Goal: Complete application form

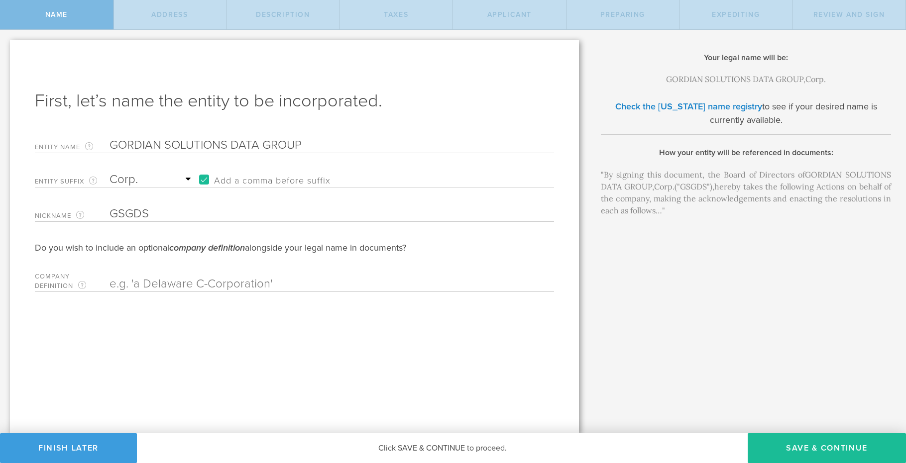
click at [185, 174] on select "Required Association Club Co. Company Corp. Corporation Foundation Fund Inc. In…" at bounding box center [152, 179] width 85 height 15
select select "inc."
click at [110, 172] on select "Required Association Club Co. Company Corp. Corporation Foundation Fund Inc. In…" at bounding box center [152, 179] width 85 height 15
click at [310, 142] on input "GORDIAN SOLUTIONS DATA GROUP" at bounding box center [315, 145] width 410 height 15
click at [273, 144] on input "GORDIAN SOLUTIONS GROUP DATA SERVICES" at bounding box center [315, 145] width 410 height 15
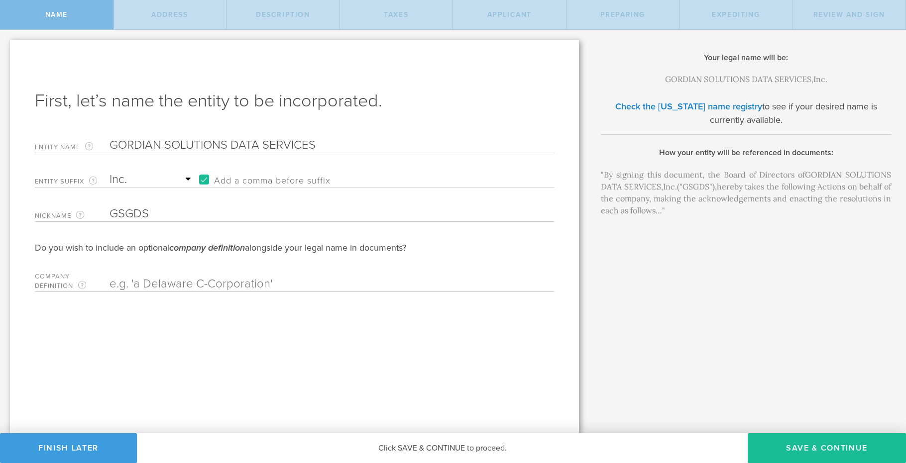
type input "GORDIAN SOLUTIONS DATA SERVICES"
click at [163, 211] on input "GSGDS" at bounding box center [315, 214] width 410 height 15
type input "GSDS"
click at [806, 447] on button "Save & Continue" at bounding box center [827, 449] width 158 height 30
checkbox input "true"
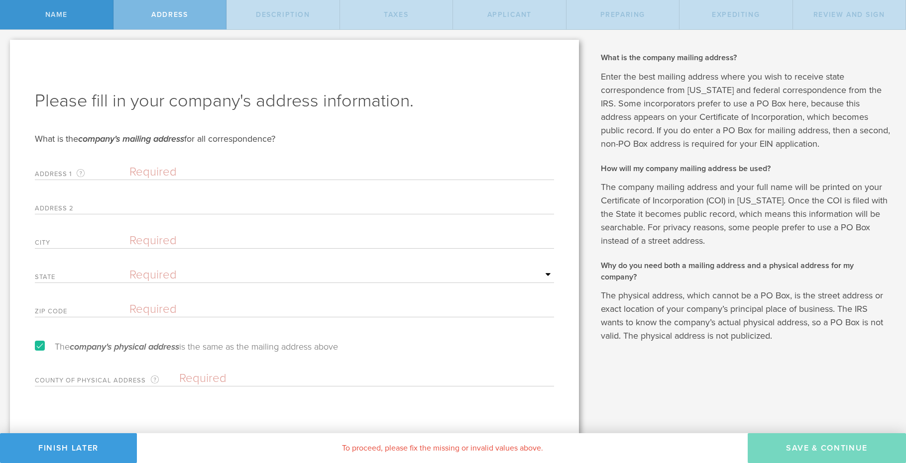
drag, startPoint x: 129, startPoint y: 170, endPoint x: 134, endPoint y: 169, distance: 5.0
click at [129, 170] on input "text" at bounding box center [341, 172] width 425 height 15
type input "[STREET_ADDRESS][PERSON_NAME]"
type input "Scottsdale"
select select "AZ"
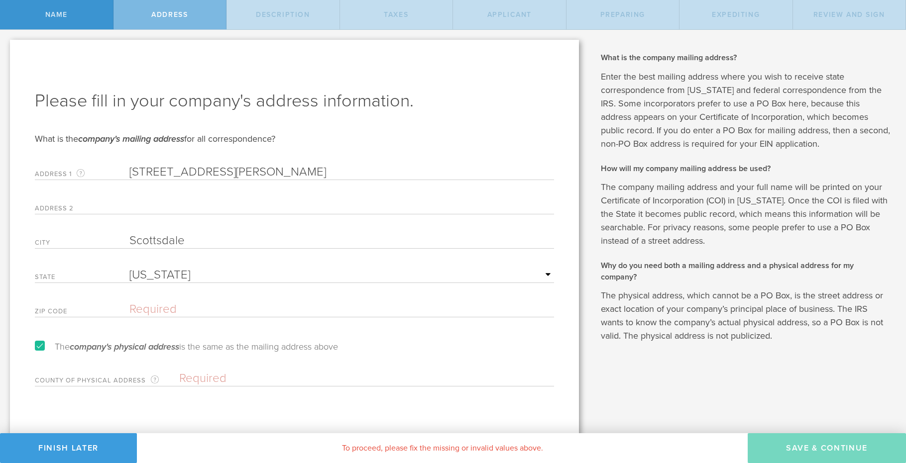
type input "85255"
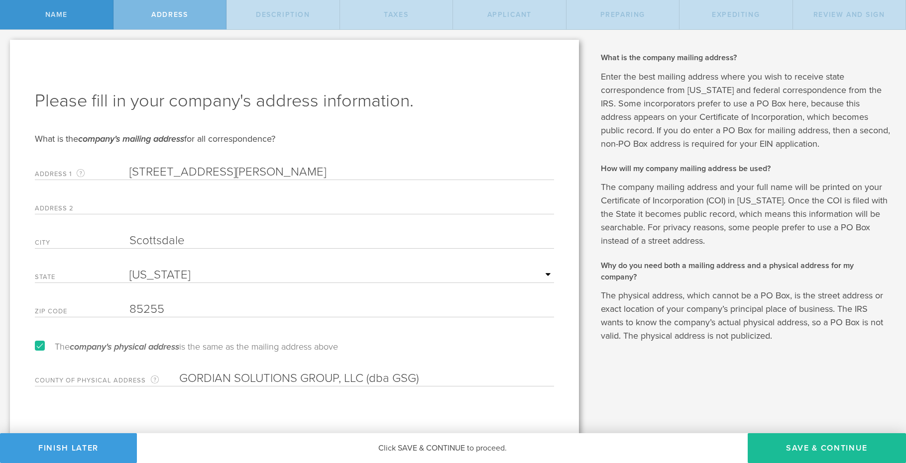
click at [439, 378] on input "GORDIAN SOLUTIONS GROUP, LLC (dba GSG)" at bounding box center [366, 378] width 375 height 15
type input "G"
type input "Maricopa"
click at [796, 447] on button "Save & Continue" at bounding box center [827, 449] width 158 height 30
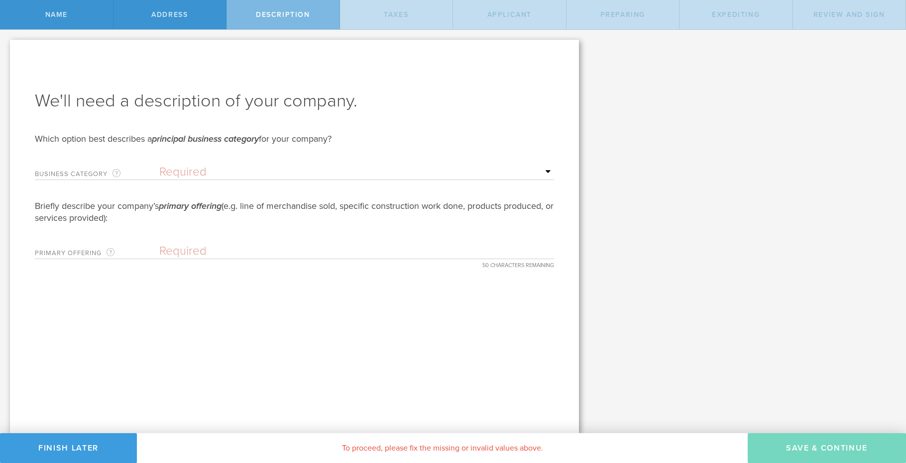
click at [548, 171] on select "Required Accommodation & food service Construction Finance & insurance Health c…" at bounding box center [356, 172] width 395 height 15
select select "other"
click at [159, 165] on select "Required Accommodation & food service Construction Finance & insurance Health c…" at bounding box center [356, 172] width 395 height 15
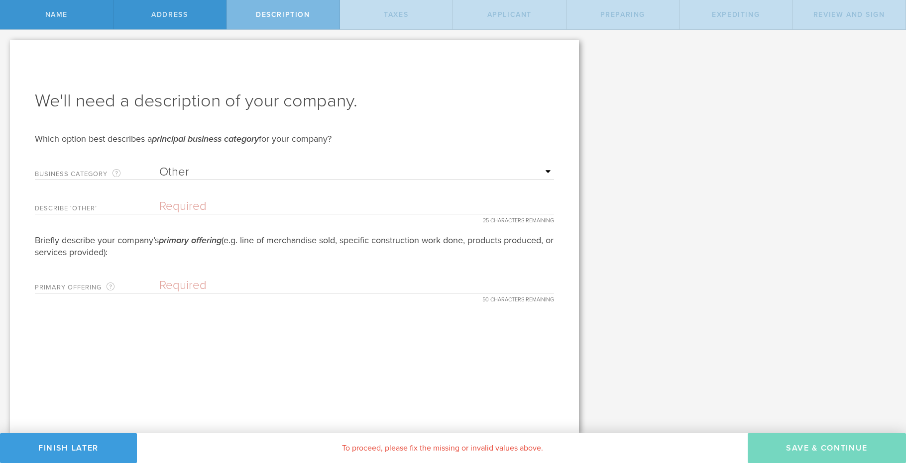
drag, startPoint x: 161, startPoint y: 206, endPoint x: 176, endPoint y: 207, distance: 15.0
click at [164, 206] on input "text" at bounding box center [356, 206] width 395 height 15
type input "D"
type input "G"
drag, startPoint x: 271, startPoint y: 203, endPoint x: 276, endPoint y: 203, distance: 5.5
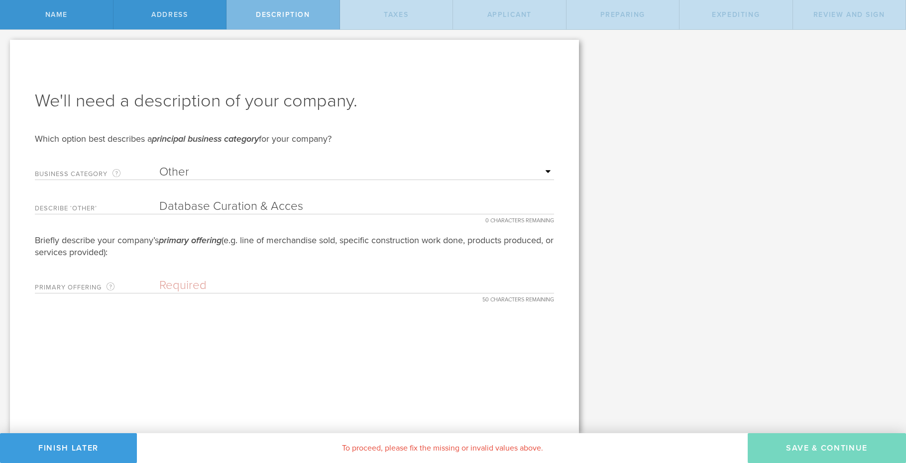
click at [271, 203] on input "Database Curation & Acces" at bounding box center [356, 206] width 395 height 15
click at [303, 205] on input "Database Curation & Acces" at bounding box center [356, 206] width 395 height 15
drag, startPoint x: 282, startPoint y: 207, endPoint x: 256, endPoint y: 209, distance: 25.9
click at [256, 209] on input "Database Curation & Acces" at bounding box center [356, 206] width 395 height 15
type input "Database Curation"
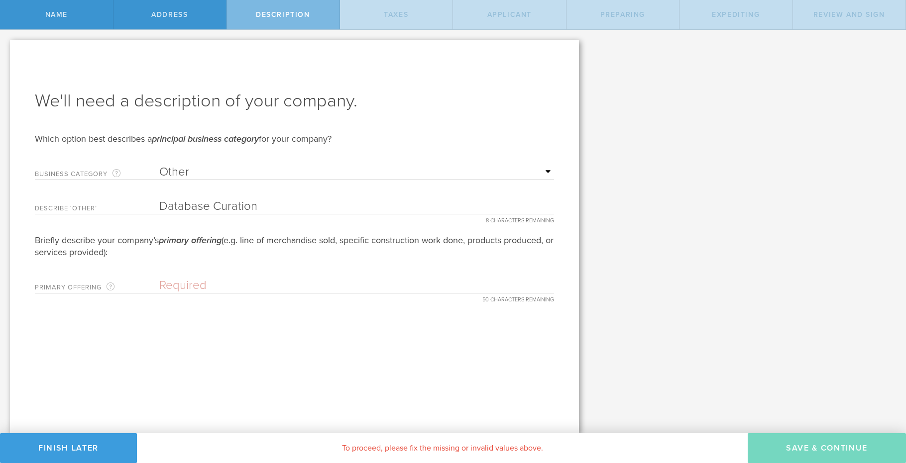
drag, startPoint x: 212, startPoint y: 284, endPoint x: 169, endPoint y: 286, distance: 43.3
click at [169, 286] on input "text" at bounding box center [356, 285] width 395 height 15
paste input "DeductibleData provides access to healthcare prici"
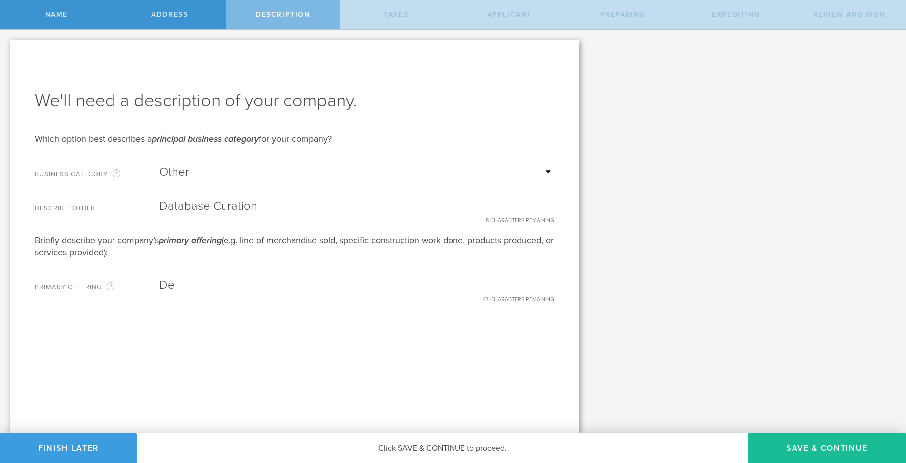
type input "D"
type input "Custom Curated Databases Accessed via online NLPs"
click at [824, 448] on button "Save & Continue" at bounding box center [827, 449] width 158 height 30
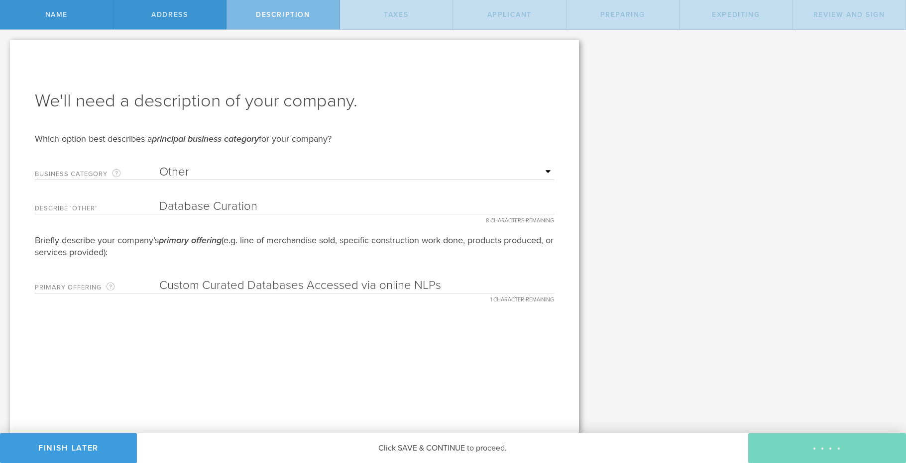
type input "0"
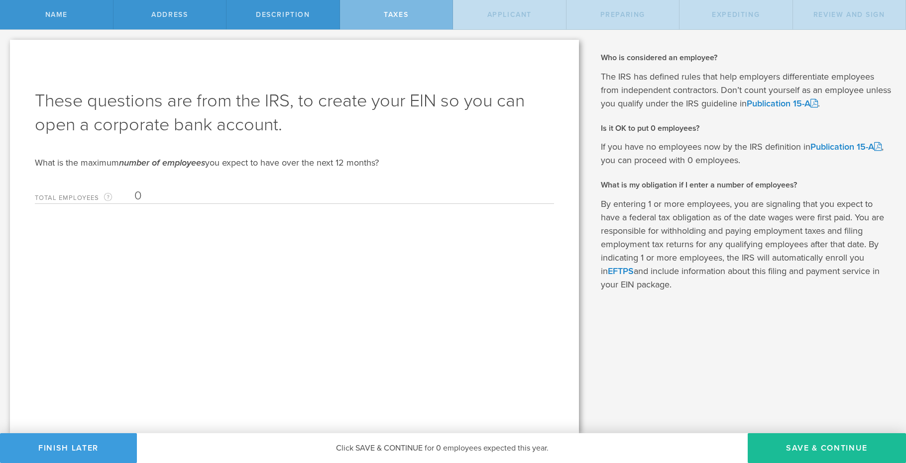
click at [154, 195] on input "0" at bounding box center [341, 196] width 415 height 15
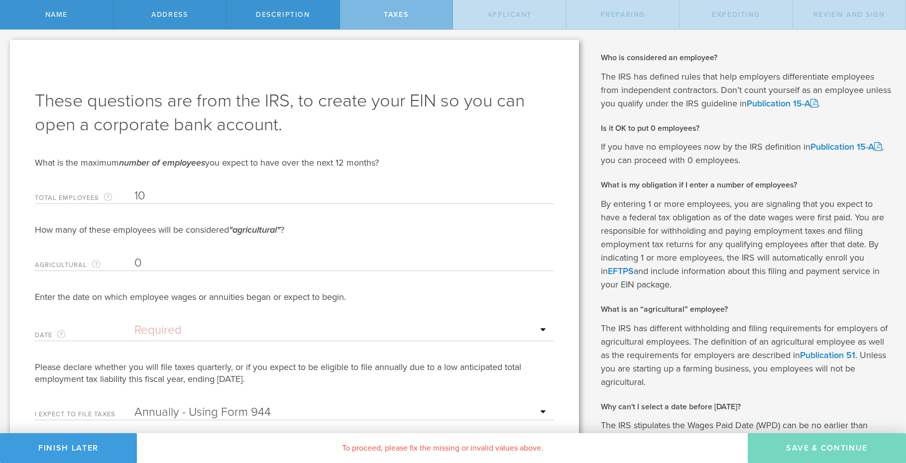
click at [543, 330] on input "text" at bounding box center [341, 330] width 415 height 15
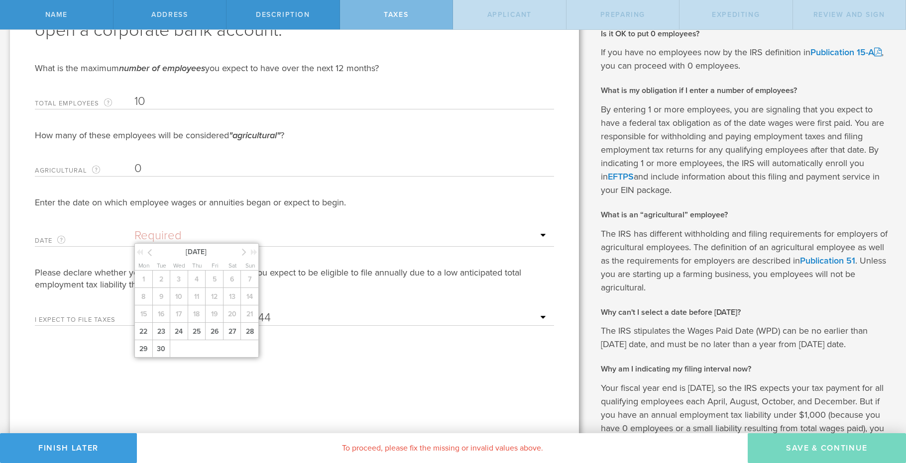
scroll to position [120, 0]
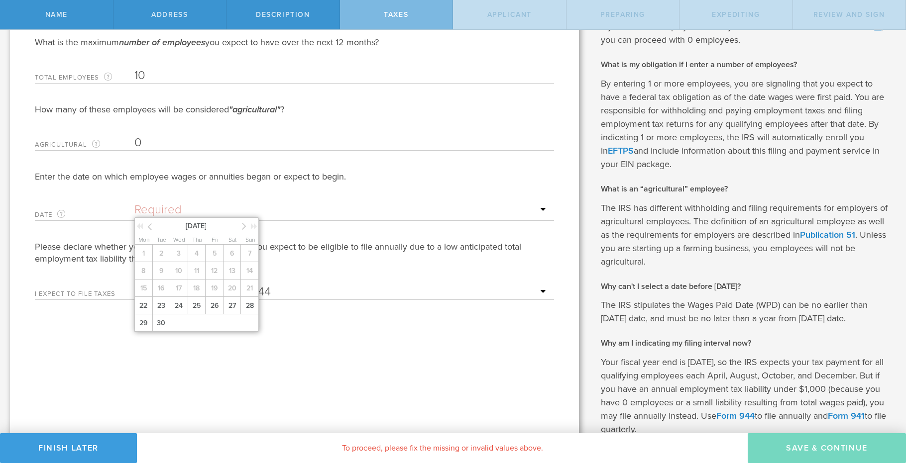
click at [244, 228] on icon at bounding box center [244, 226] width 4 height 12
click at [217, 254] on span "2" at bounding box center [214, 253] width 18 height 17
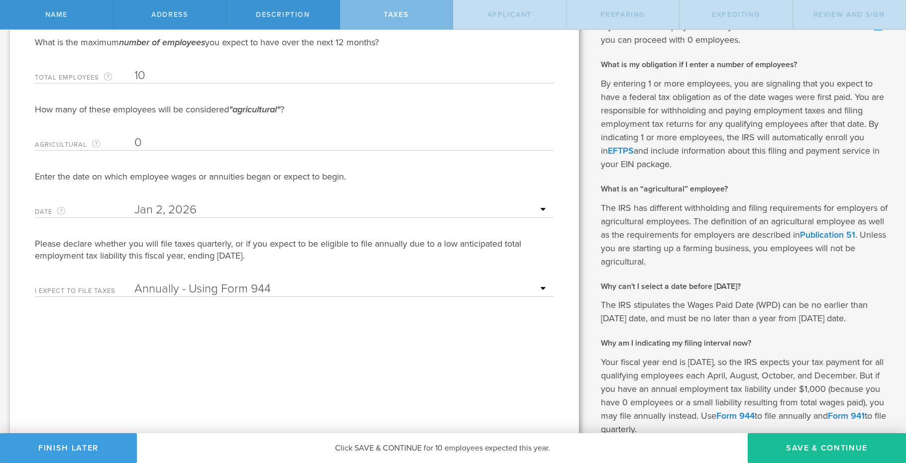
click at [542, 287] on select "Annually - Using Form 944 Quarterly - Using Form 941" at bounding box center [341, 289] width 415 height 15
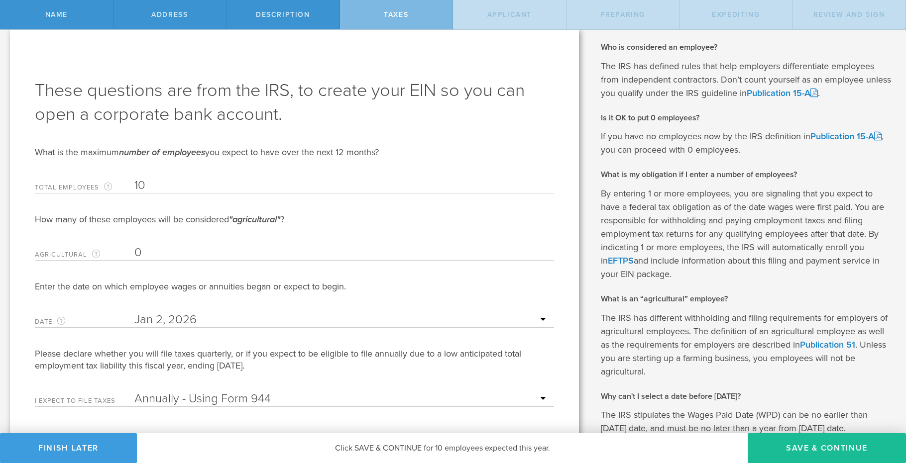
scroll to position [0, 0]
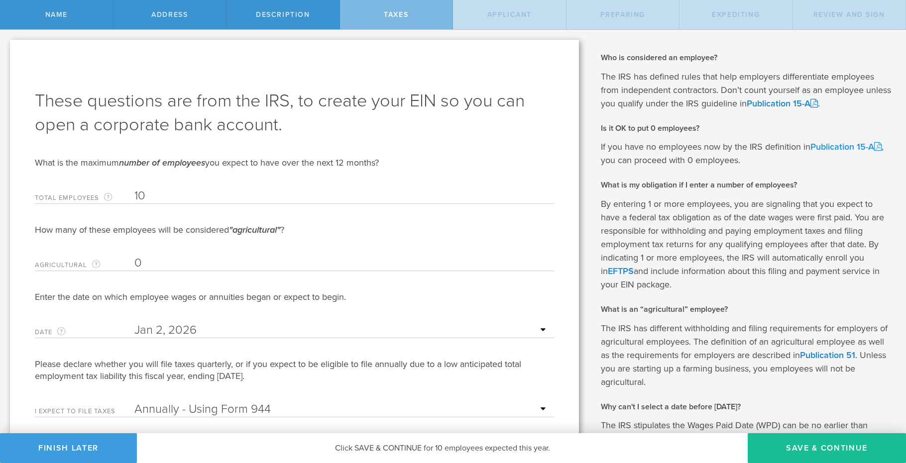
click at [846, 148] on link "Publication 15-A" at bounding box center [845, 146] width 71 height 11
click at [156, 194] on input "10" at bounding box center [341, 196] width 415 height 15
type input "1"
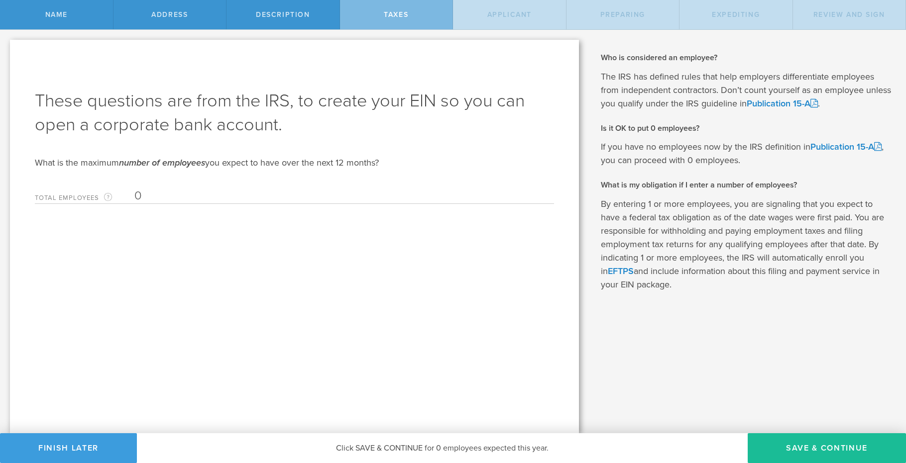
type input "0"
